Goal: Task Accomplishment & Management: Complete application form

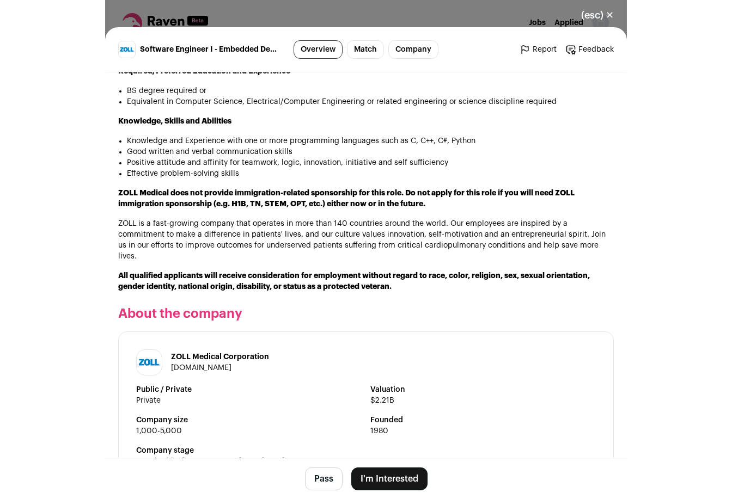
scroll to position [981, 0]
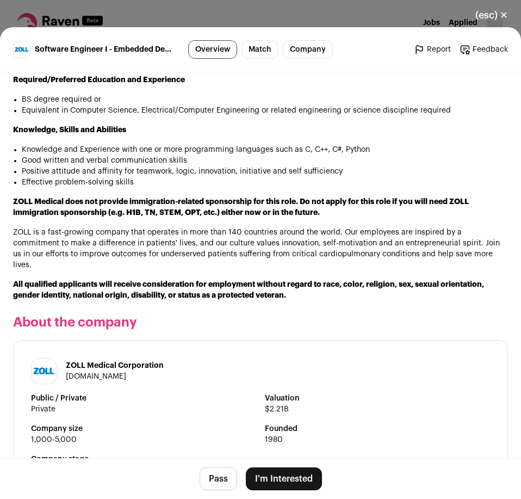
click at [308, 495] on footer "Pass I'm Interested" at bounding box center [260, 478] width 521 height 41
click at [281, 470] on button "I'm Interested" at bounding box center [284, 479] width 76 height 23
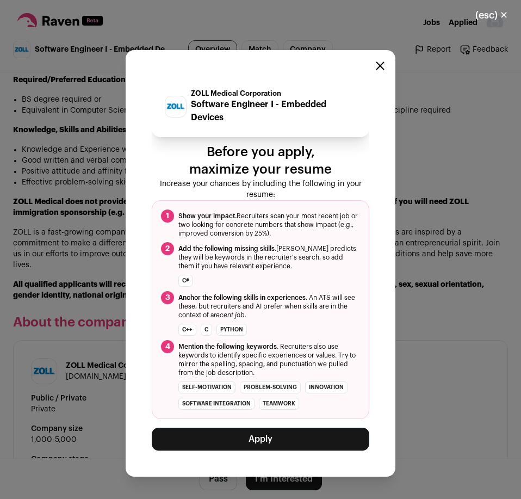
click at [276, 444] on button "Apply" at bounding box center [261, 439] width 218 height 23
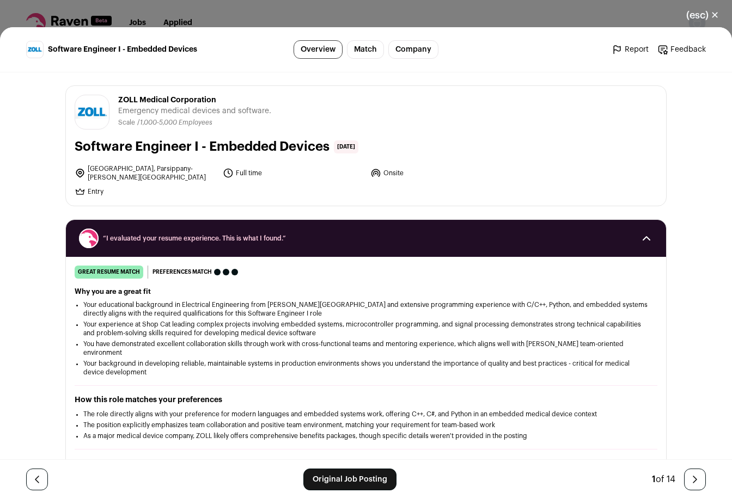
click at [521, 21] on button "(esc) ✕" at bounding box center [702, 15] width 59 height 24
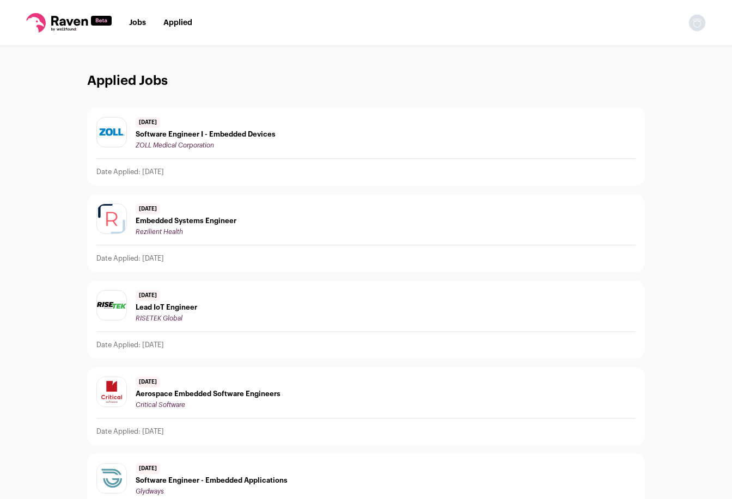
click at [142, 30] on nav "Jobs Applied Settings Notifications Preferences Resume Subscription FAQs Logout" at bounding box center [366, 23] width 732 height 46
click at [140, 29] on nav "Jobs Applied Settings Notifications Preferences Resume Subscription FAQs Logout" at bounding box center [366, 23] width 732 height 46
click at [132, 22] on link "Jobs" at bounding box center [137, 23] width 17 height 8
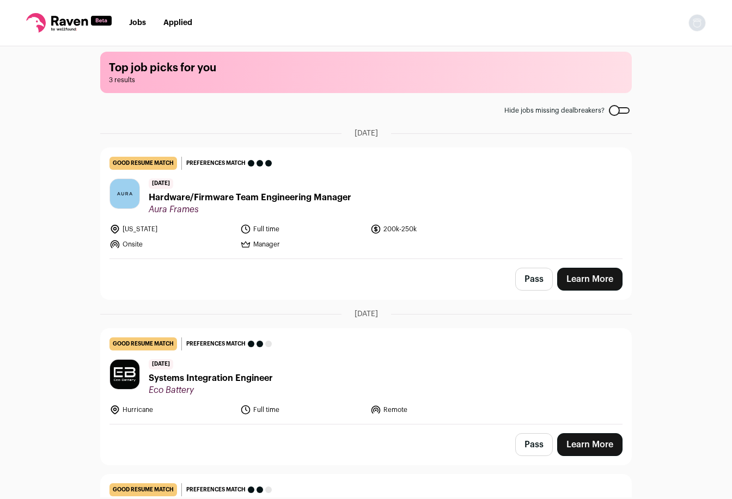
scroll to position [8, 0]
click at [265, 204] on span "Aura Frames" at bounding box center [250, 209] width 202 height 11
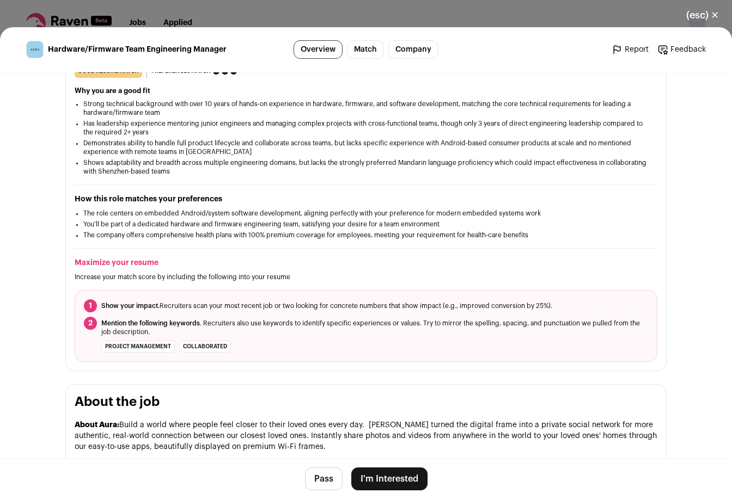
scroll to position [0, 0]
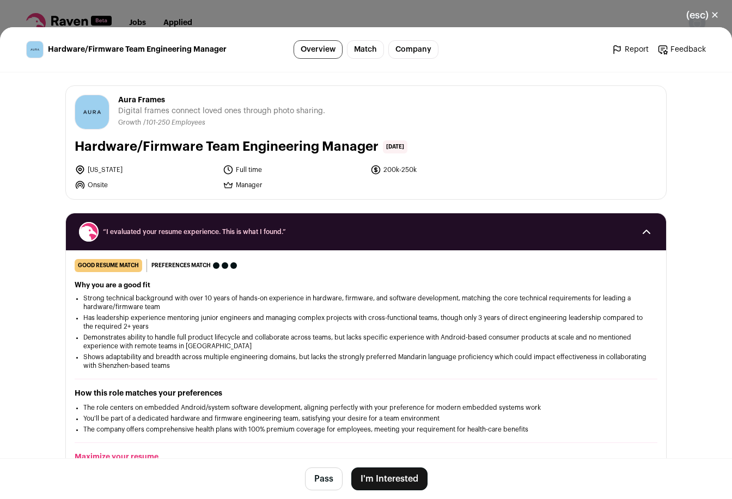
click at [383, 477] on button "I'm Interested" at bounding box center [389, 479] width 76 height 23
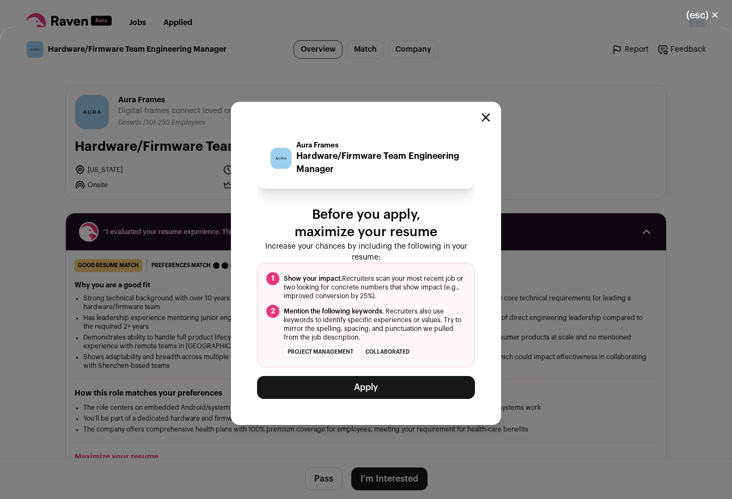
click at [392, 384] on button "Apply" at bounding box center [366, 387] width 218 height 23
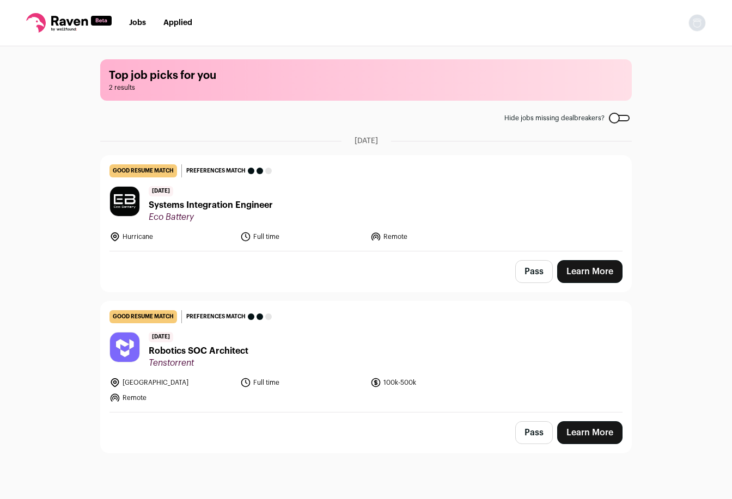
click at [213, 351] on span "Robotics SOC Architect" at bounding box center [199, 351] width 100 height 13
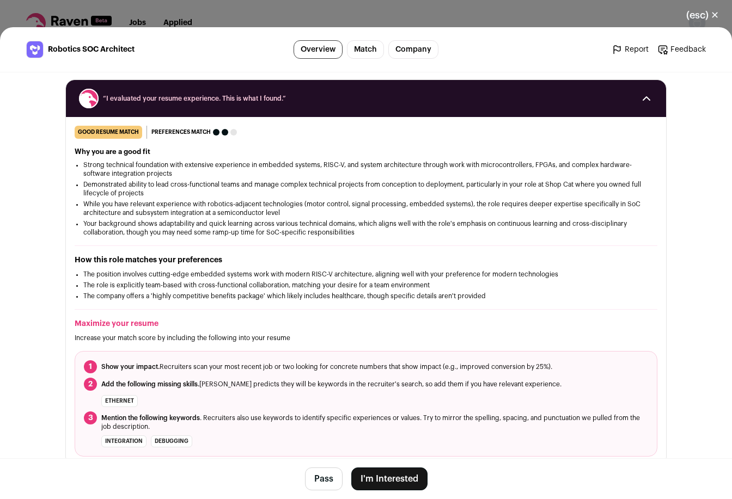
scroll to position [188, 0]
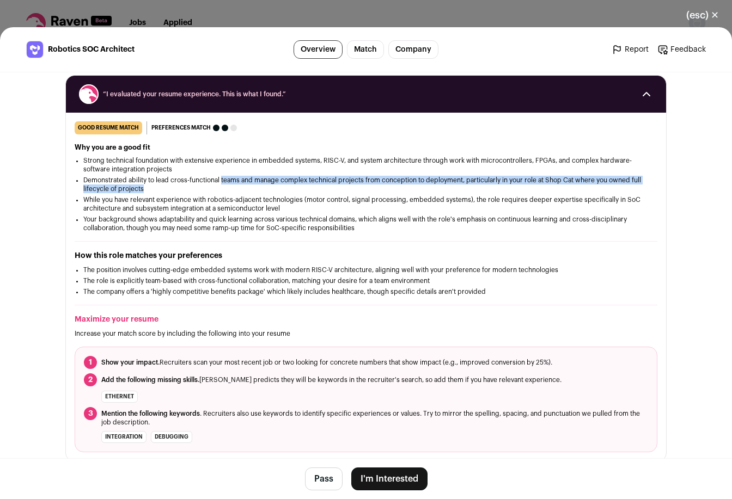
drag, startPoint x: 222, startPoint y: 178, endPoint x: 222, endPoint y: 188, distance: 9.8
click at [222, 188] on li "Demonstrated ability to lead cross-functional teams and manage complex technica…" at bounding box center [365, 184] width 565 height 17
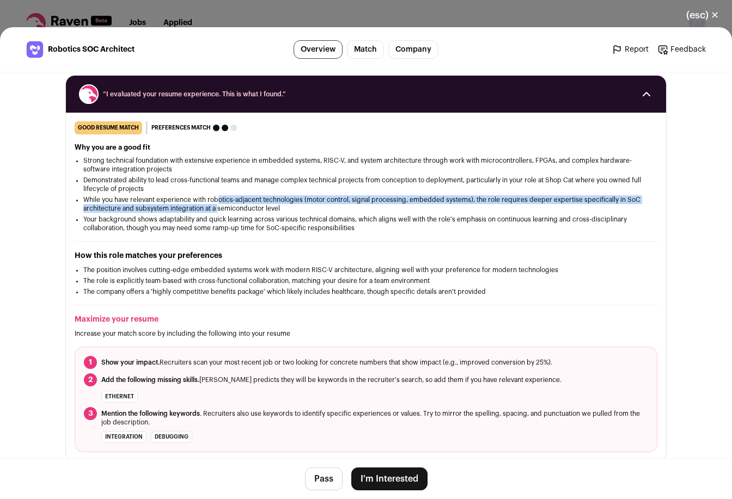
drag, startPoint x: 219, startPoint y: 204, endPoint x: 219, endPoint y: 210, distance: 6.0
click at [219, 210] on li "While you have relevant experience with robotics-adjacent technologies (motor c…" at bounding box center [365, 203] width 565 height 17
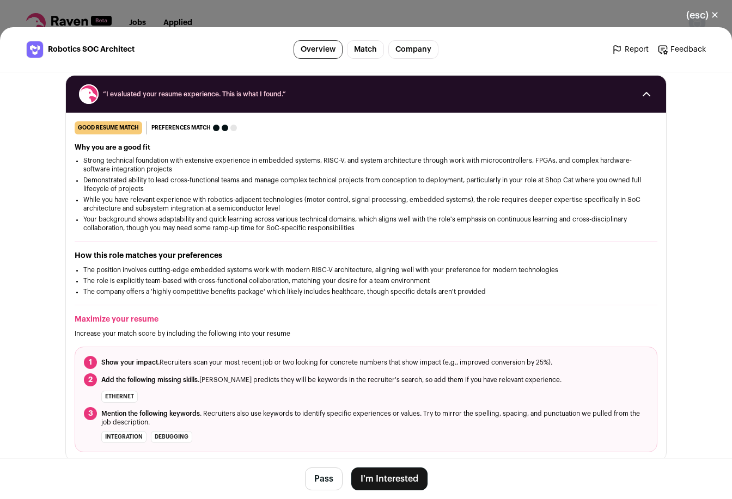
click at [226, 245] on div "good resume match You meet the must-have requirements but are missing some nice…" at bounding box center [366, 286] width 600 height 331
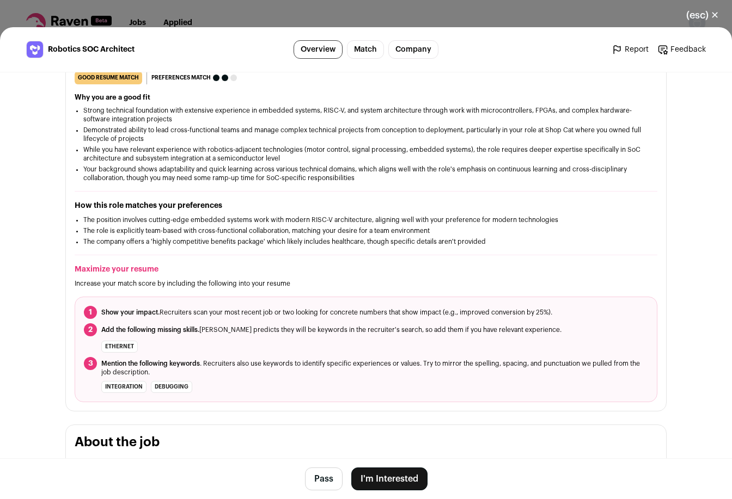
scroll to position [237, 0]
click at [373, 482] on button "I'm Interested" at bounding box center [389, 479] width 76 height 23
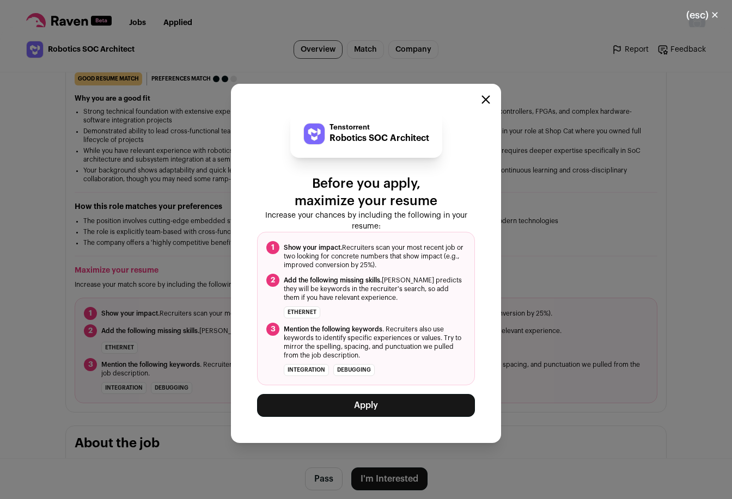
click at [370, 404] on button "Apply" at bounding box center [366, 405] width 218 height 23
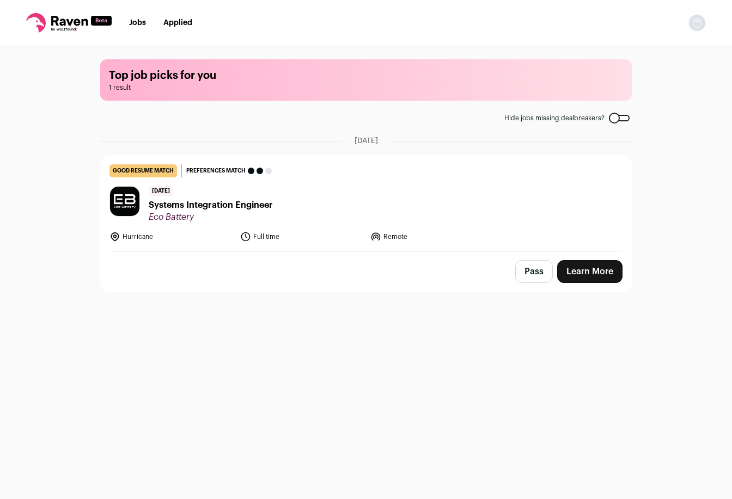
click at [257, 206] on span "Systems Integration Engineer" at bounding box center [211, 205] width 124 height 13
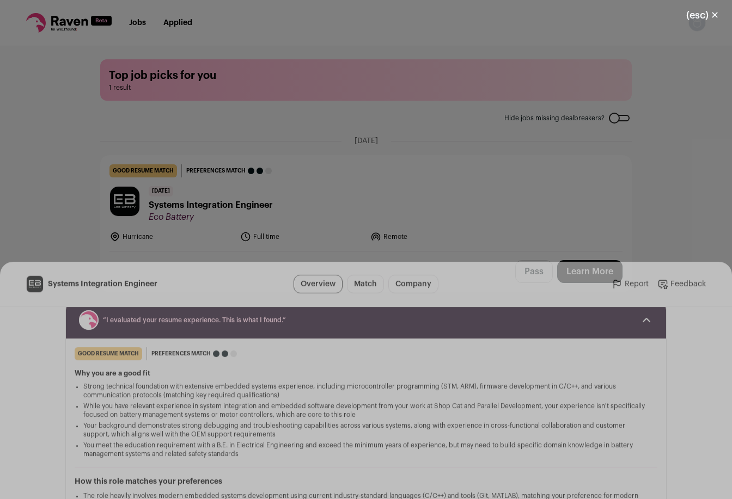
scroll to position [0, 0]
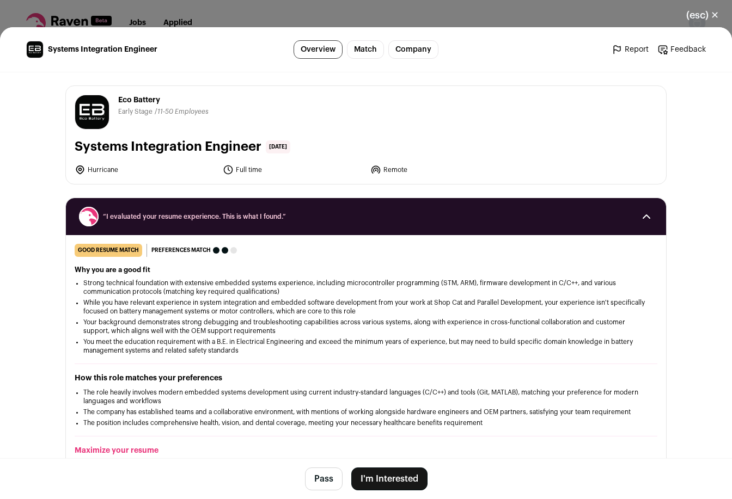
drag, startPoint x: 81, startPoint y: 169, endPoint x: 121, endPoint y: 169, distance: 39.7
click at [121, 169] on li "Hurricane" at bounding box center [146, 169] width 142 height 11
click at [373, 56] on link "Match" at bounding box center [365, 49] width 37 height 19
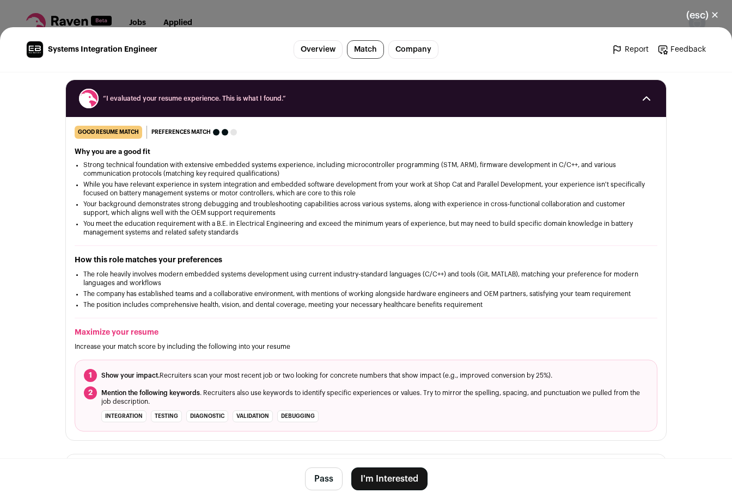
click at [402, 42] on link "Company" at bounding box center [413, 49] width 50 height 19
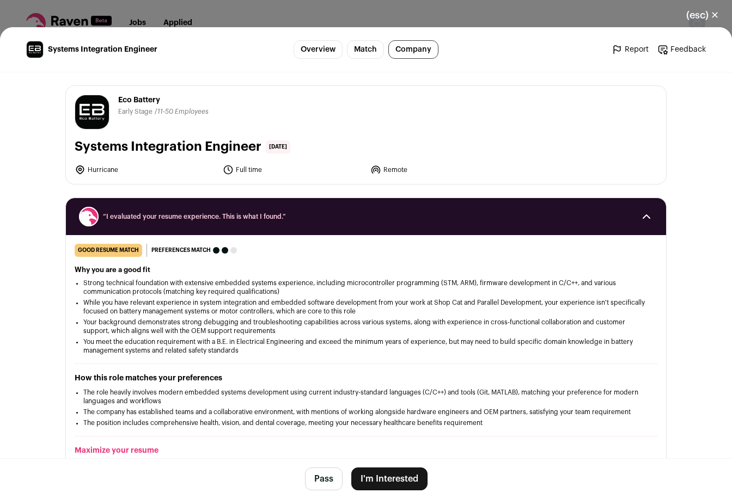
drag, startPoint x: 116, startPoint y: 99, endPoint x: 198, endPoint y: 83, distance: 83.7
copy span "Eco Battery"
click at [521, 19] on button "(esc) ✕" at bounding box center [702, 15] width 59 height 24
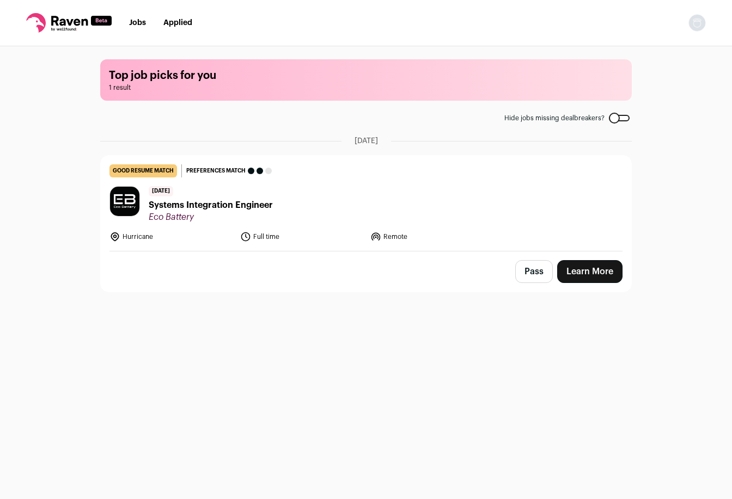
click at [64, 24] on icon at bounding box center [69, 21] width 36 height 10
click at [132, 25] on link "Jobs" at bounding box center [137, 23] width 17 height 8
click at [521, 279] on link "Learn More" at bounding box center [589, 271] width 65 height 23
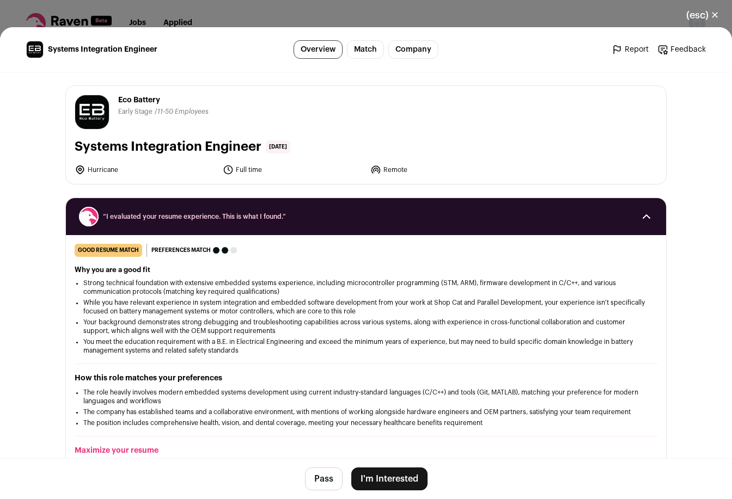
click at [378, 476] on button "I'm Interested" at bounding box center [389, 479] width 76 height 23
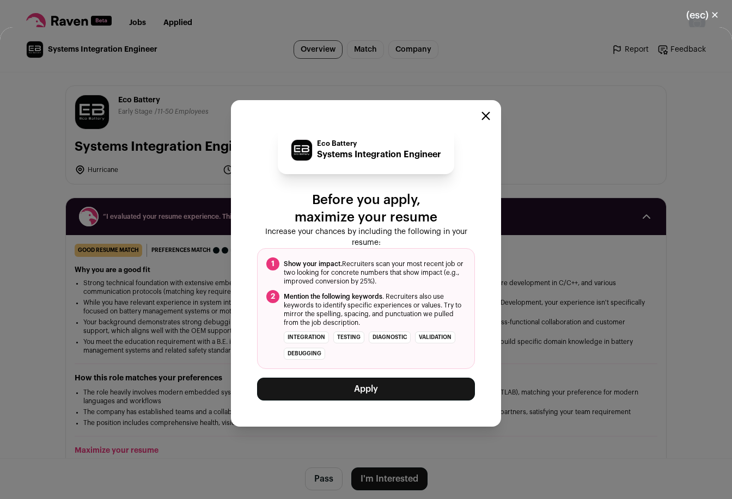
click at [362, 392] on button "Apply" at bounding box center [366, 389] width 218 height 23
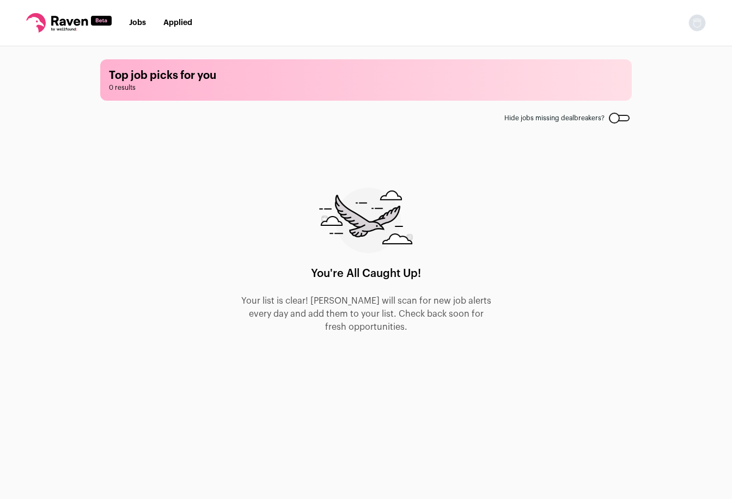
click at [168, 26] on link "Applied" at bounding box center [177, 23] width 29 height 8
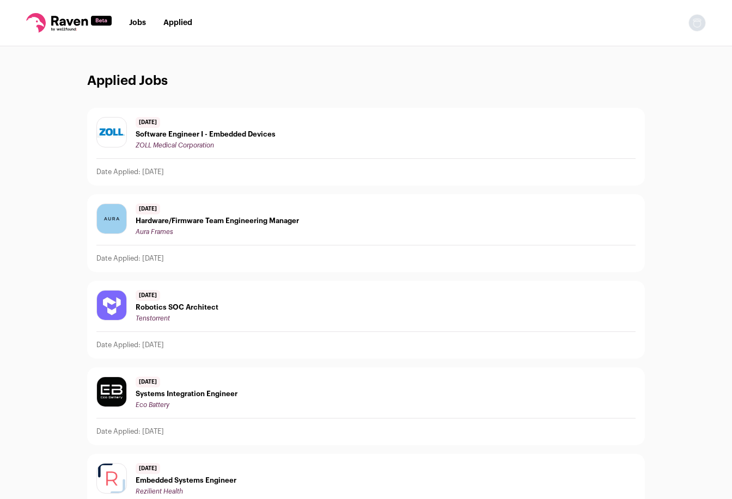
click at [521, 149] on div "[DATE] Software Engineer I - Embedded Devices ZOLL Medical Corporation" at bounding box center [365, 133] width 539 height 33
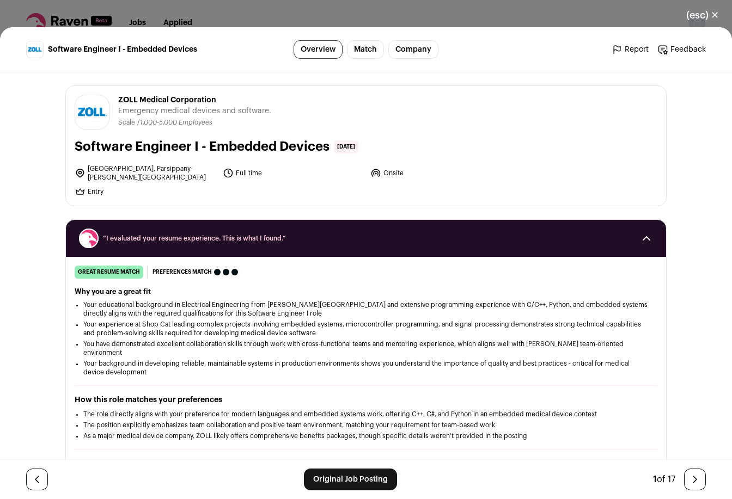
click at [521, 17] on button "(esc) ✕" at bounding box center [702, 15] width 59 height 24
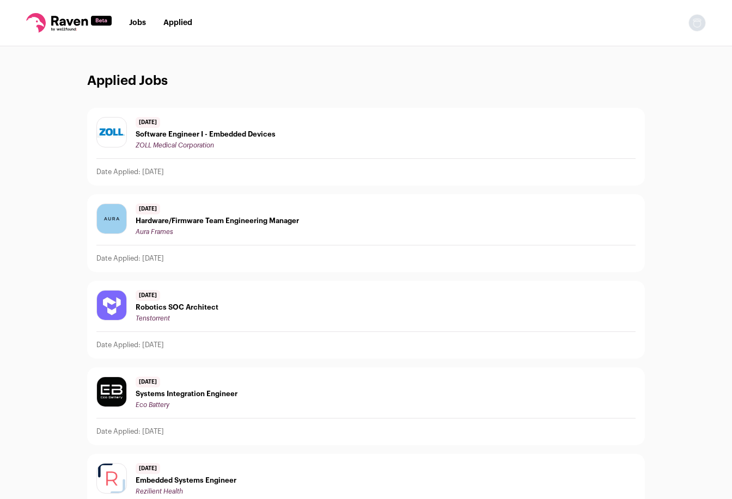
click at [54, 25] on icon at bounding box center [68, 23] width 85 height 20
click at [134, 27] on link "Jobs" at bounding box center [137, 23] width 17 height 8
